Goal: Task Accomplishment & Management: Manage account settings

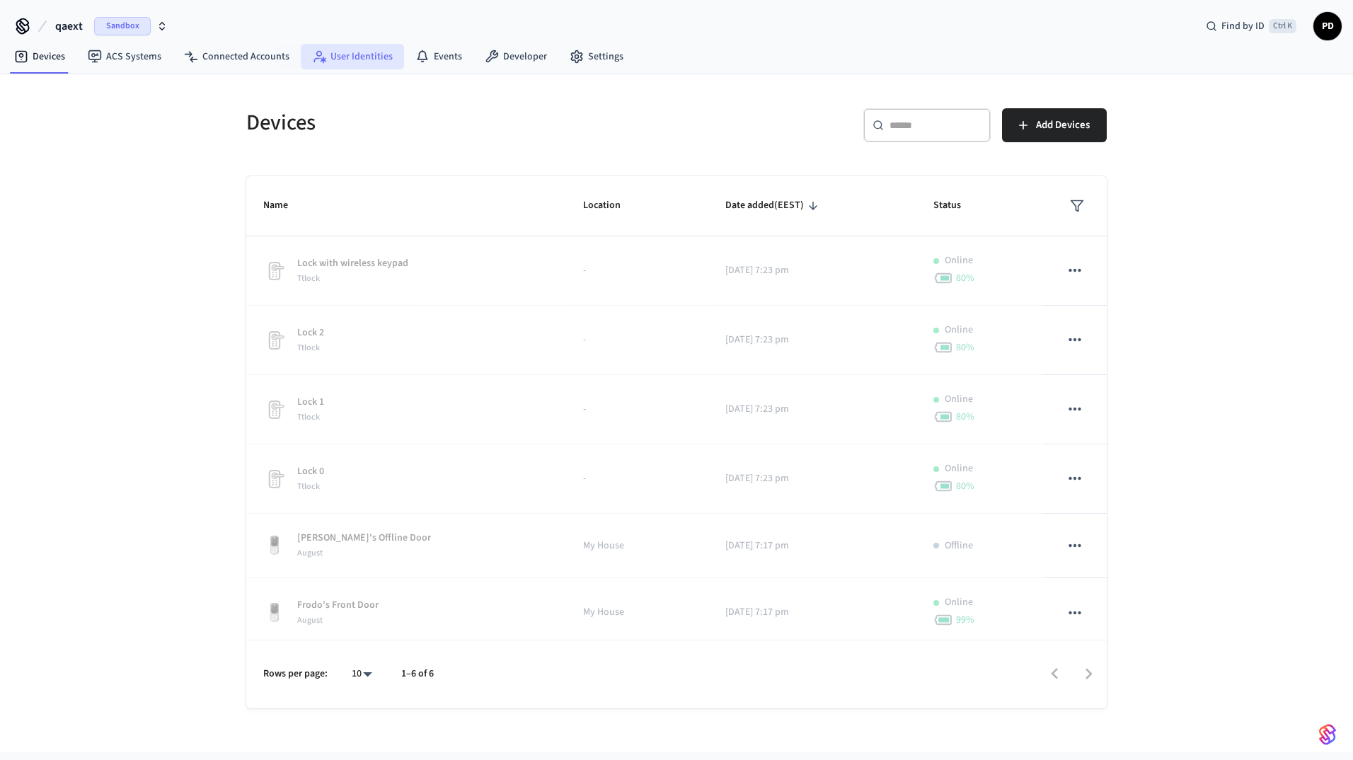
click at [342, 48] on link "User Identities" at bounding box center [352, 56] width 103 height 25
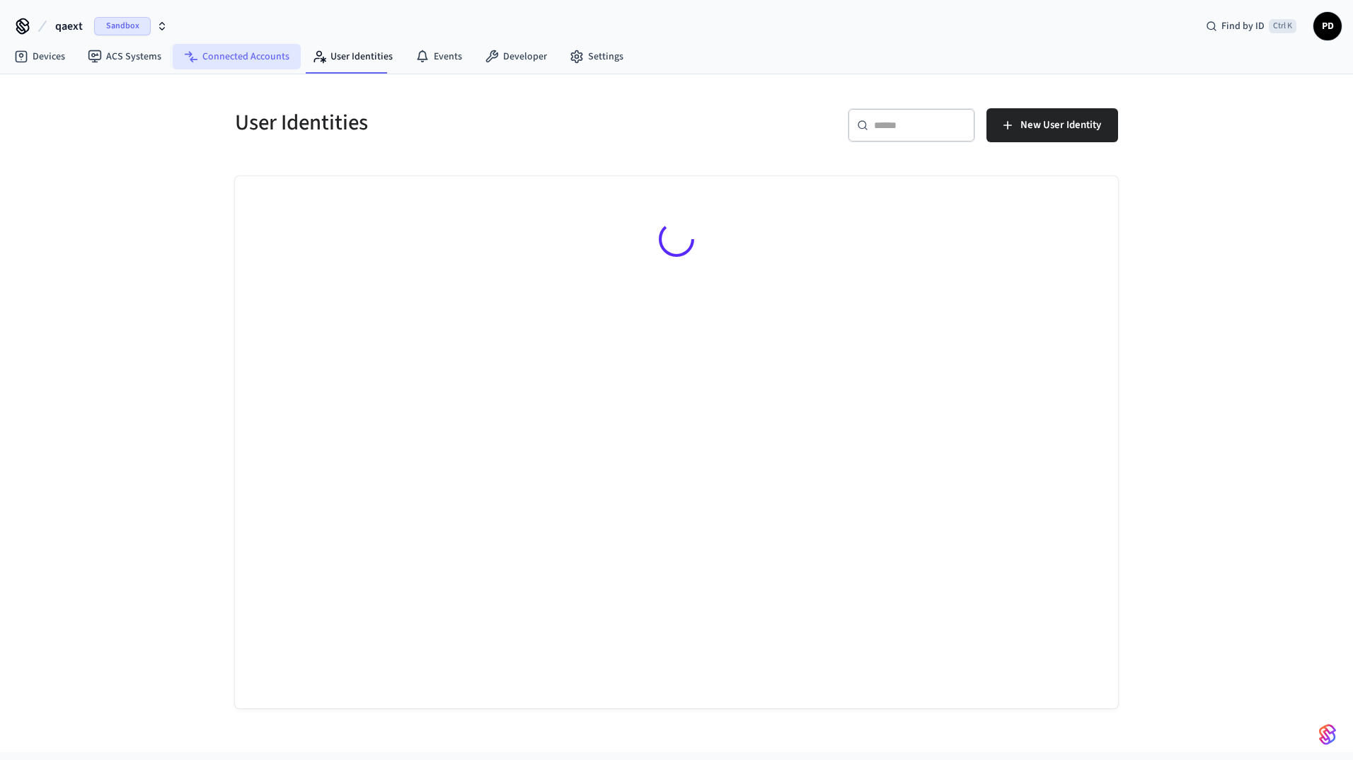
click at [274, 55] on link "Connected Accounts" at bounding box center [237, 56] width 128 height 25
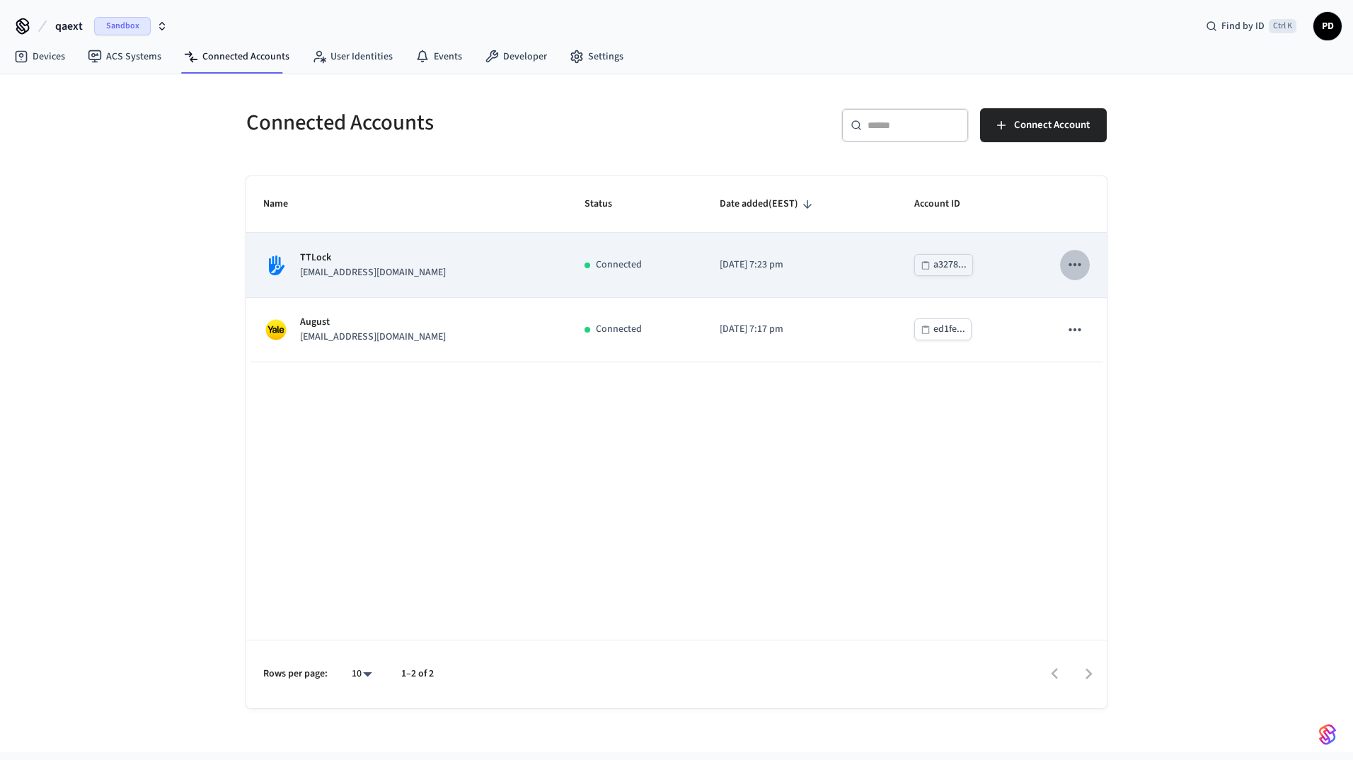
click at [1069, 268] on icon "sticky table" at bounding box center [1074, 264] width 18 height 18
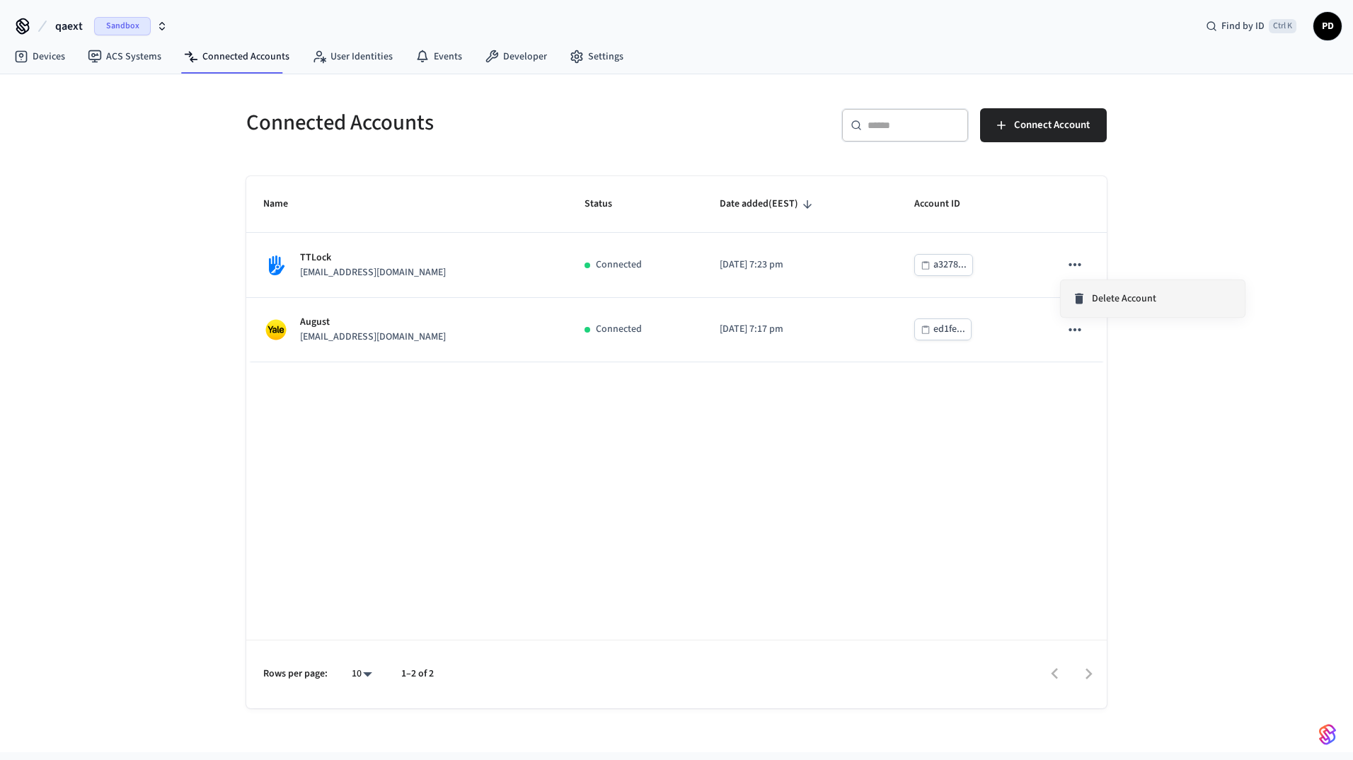
click at [1100, 301] on span "Delete Account" at bounding box center [1124, 298] width 64 height 14
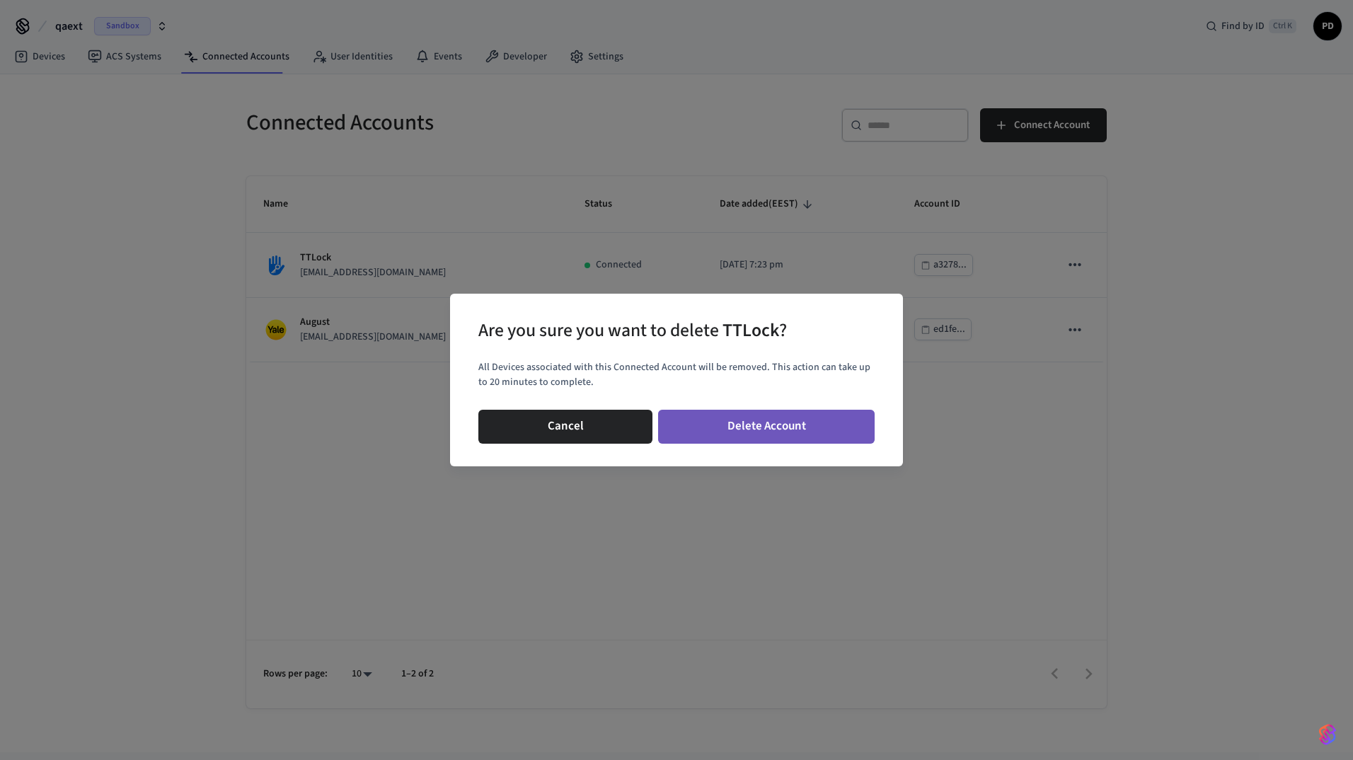
click at [773, 433] on button "Delete Account" at bounding box center [766, 427] width 216 height 34
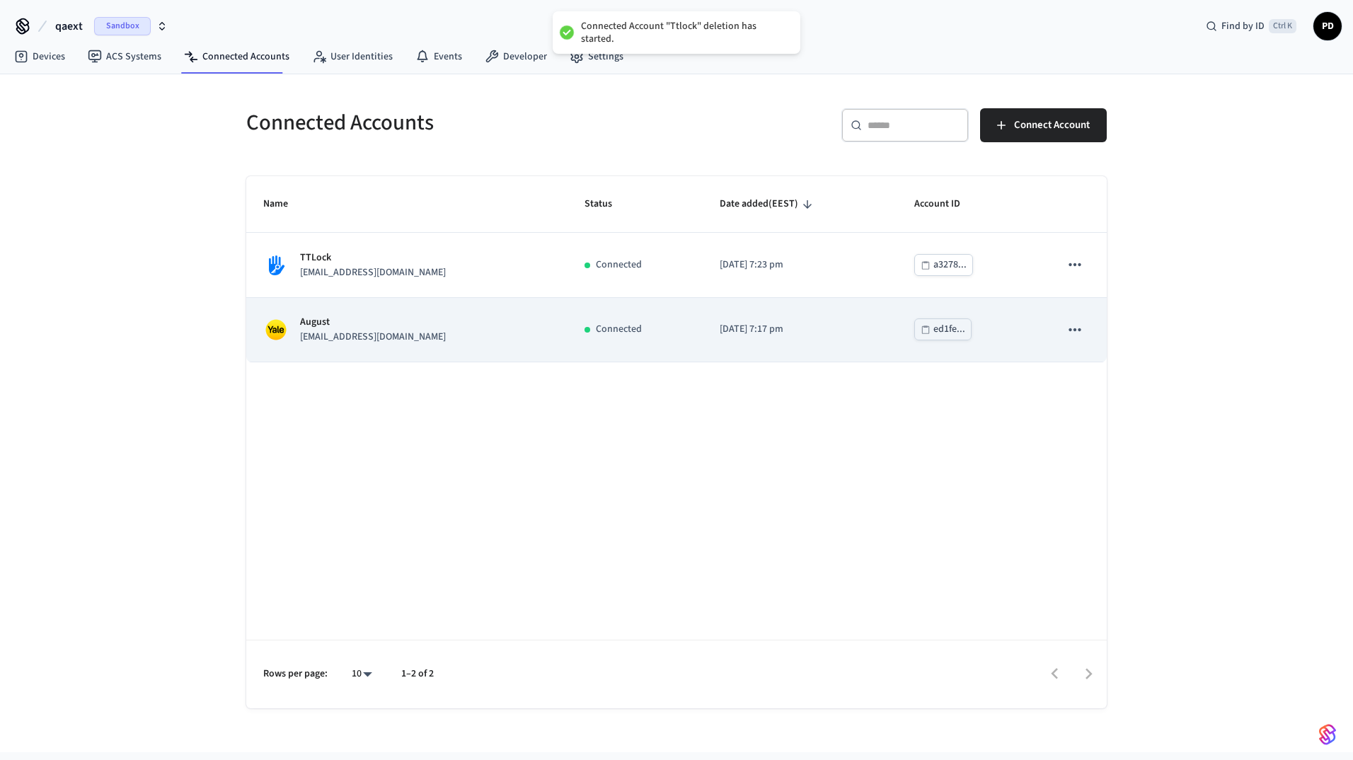
click at [1083, 330] on icon "sticky table" at bounding box center [1074, 329] width 18 height 18
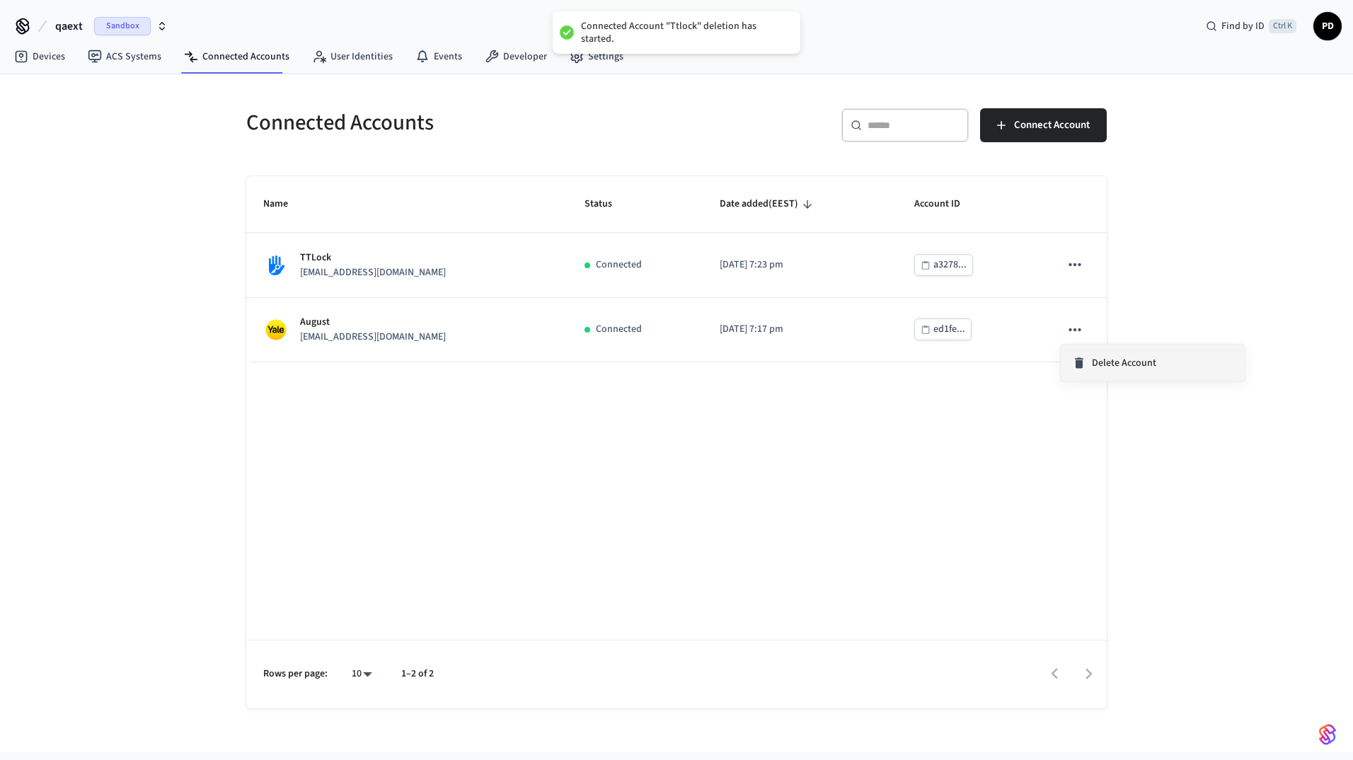
click at [1089, 365] on div "Delete Account" at bounding box center [1114, 363] width 84 height 14
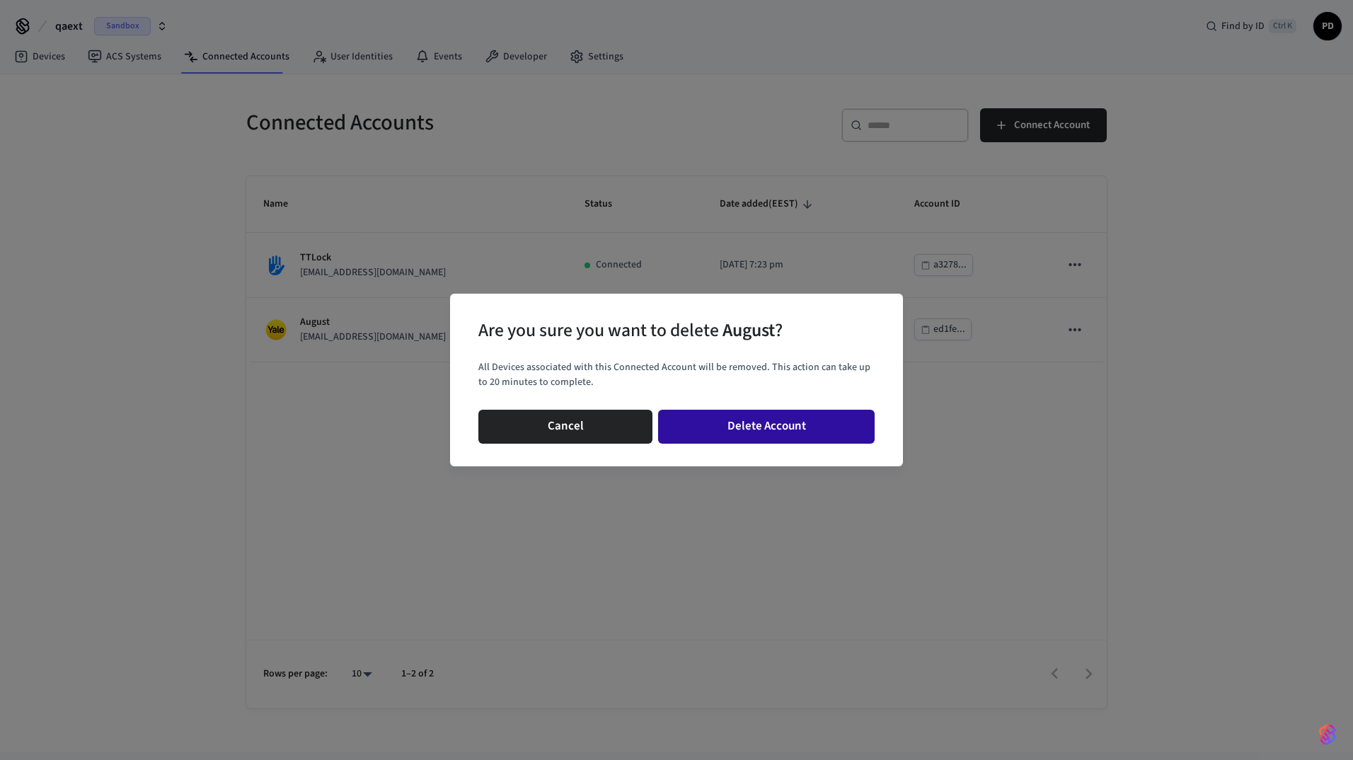
click at [793, 426] on button "Delete Account" at bounding box center [766, 427] width 216 height 34
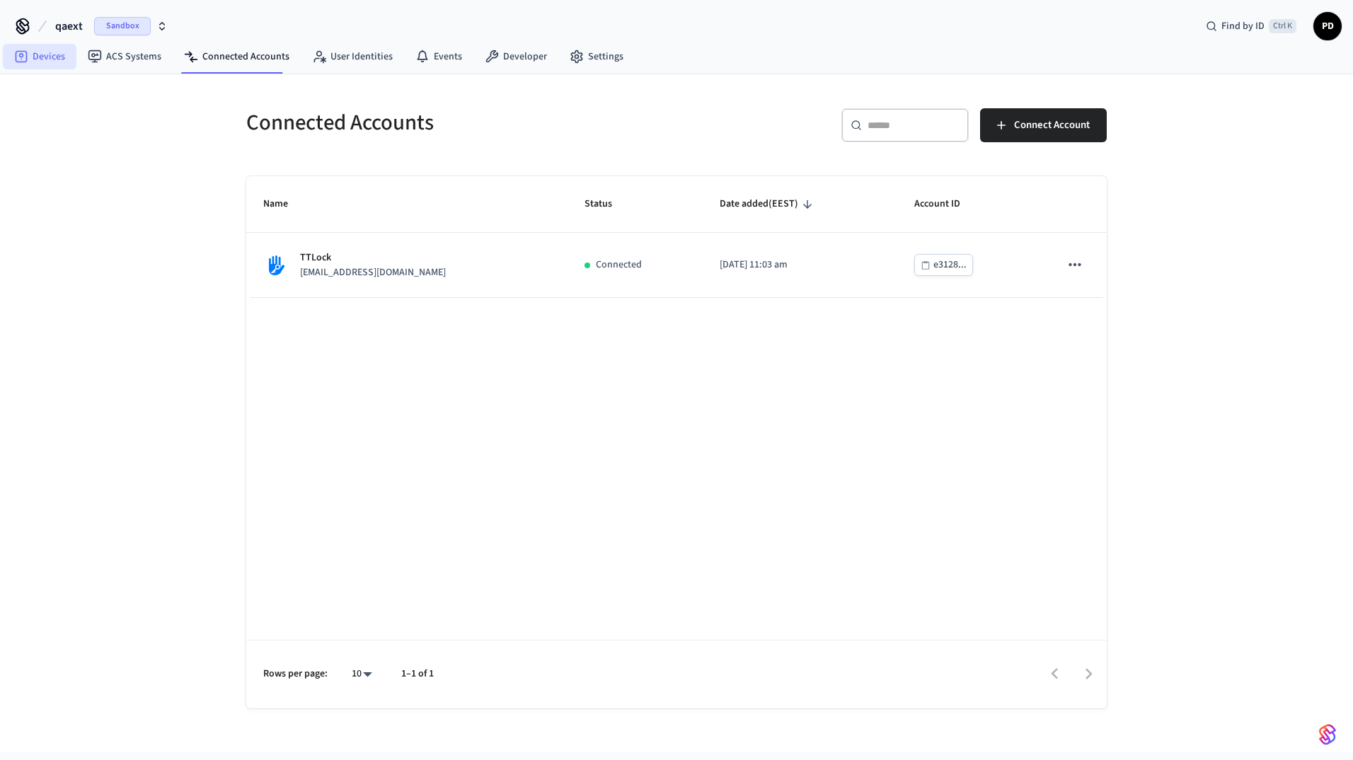
click at [59, 65] on link "Devices" at bounding box center [40, 56] width 74 height 25
